Goal: Find specific page/section: Find specific page/section

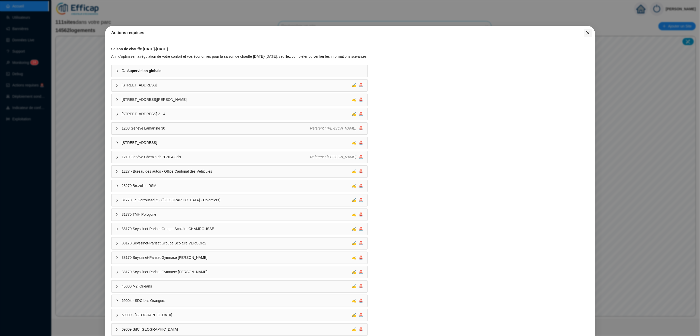
click at [586, 31] on icon "close" at bounding box center [588, 33] width 4 height 4
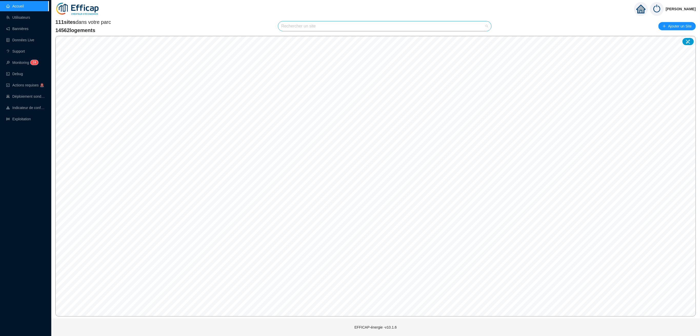
click at [301, 27] on input "search" at bounding box center [382, 26] width 202 height 10
type input "astolabe"
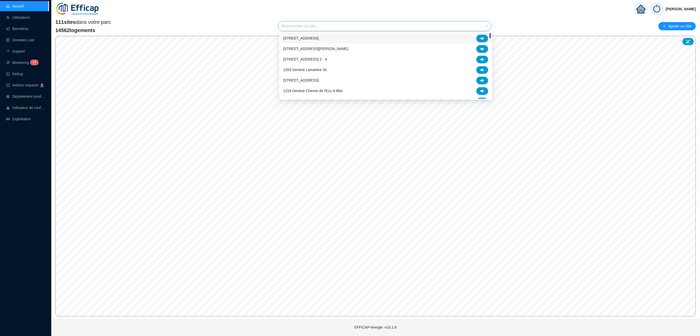
click at [312, 26] on input "search" at bounding box center [382, 26] width 202 height 10
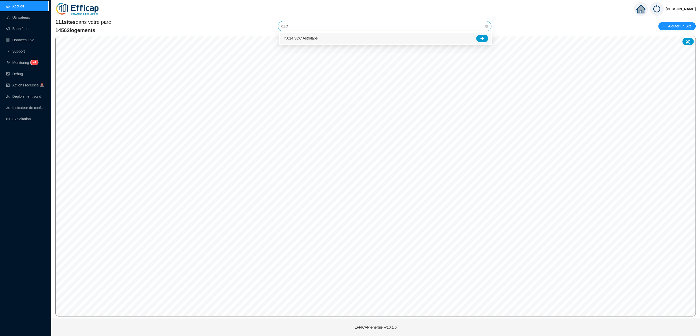
type input "astro"
click at [483, 36] on div at bounding box center [483, 39] width 12 height 8
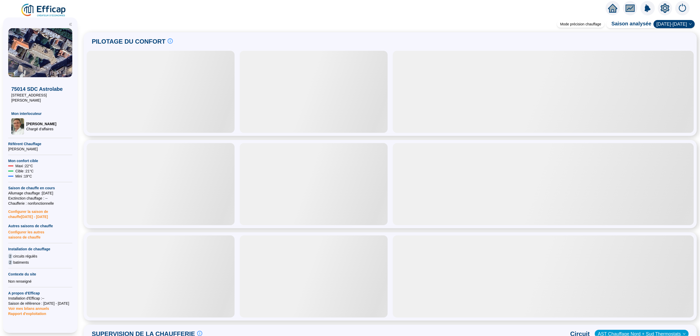
click at [663, 6] on icon "setting" at bounding box center [665, 8] width 9 height 8
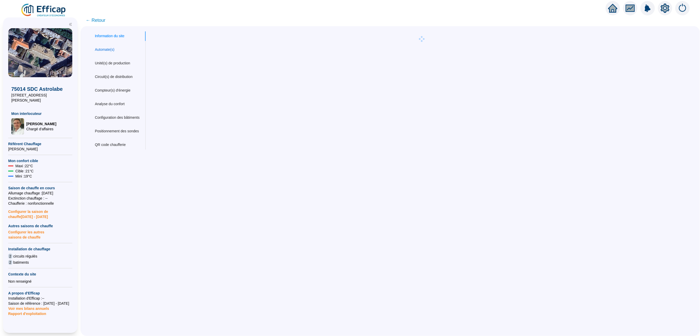
click at [110, 49] on div "Automate(s)" at bounding box center [104, 49] width 19 height 5
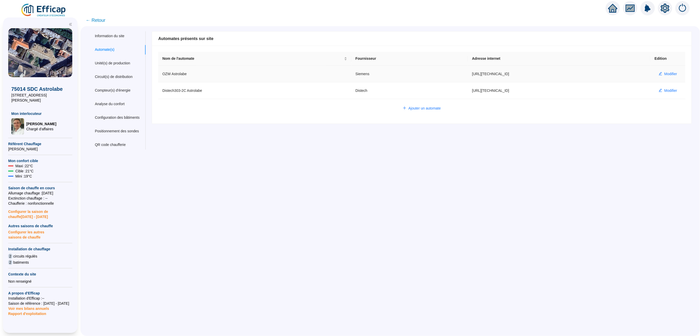
drag, startPoint x: 498, startPoint y: 74, endPoint x: 454, endPoint y: 77, distance: 44.0
click at [468, 77] on td "[URL][TECHNICAL_ID]" at bounding box center [559, 74] width 183 height 17
copy td "[URL][TECHNICAL_ID]"
